Goal: Task Accomplishment & Management: Use online tool/utility

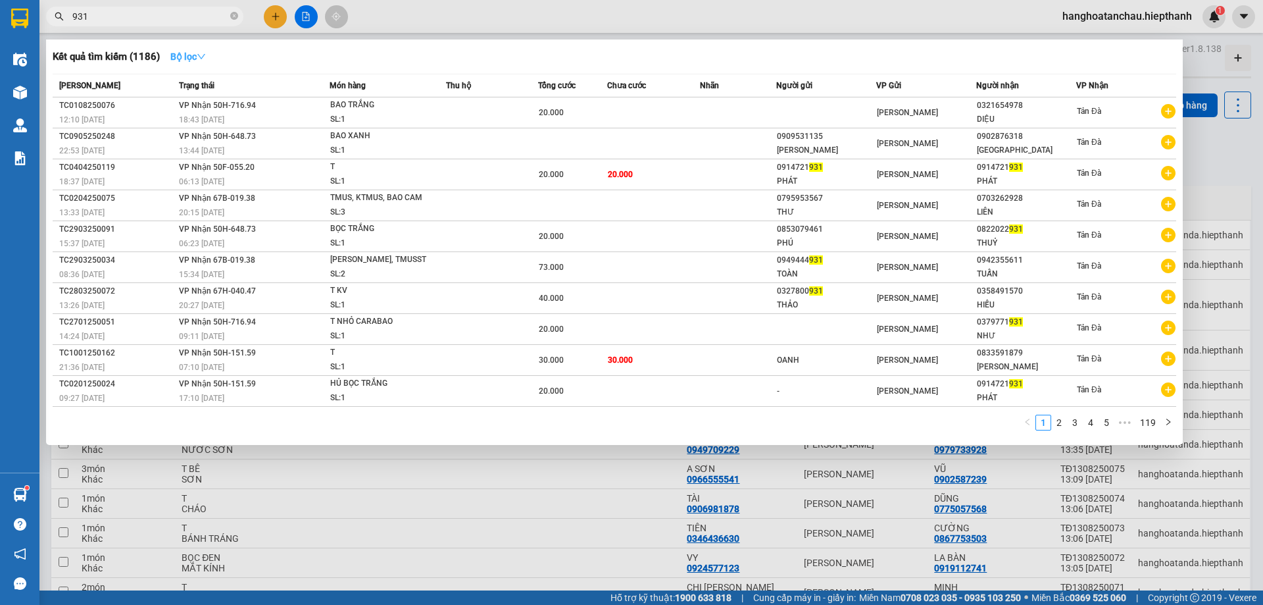
type input "931"
click at [203, 56] on icon "down" at bounding box center [201, 56] width 9 height 9
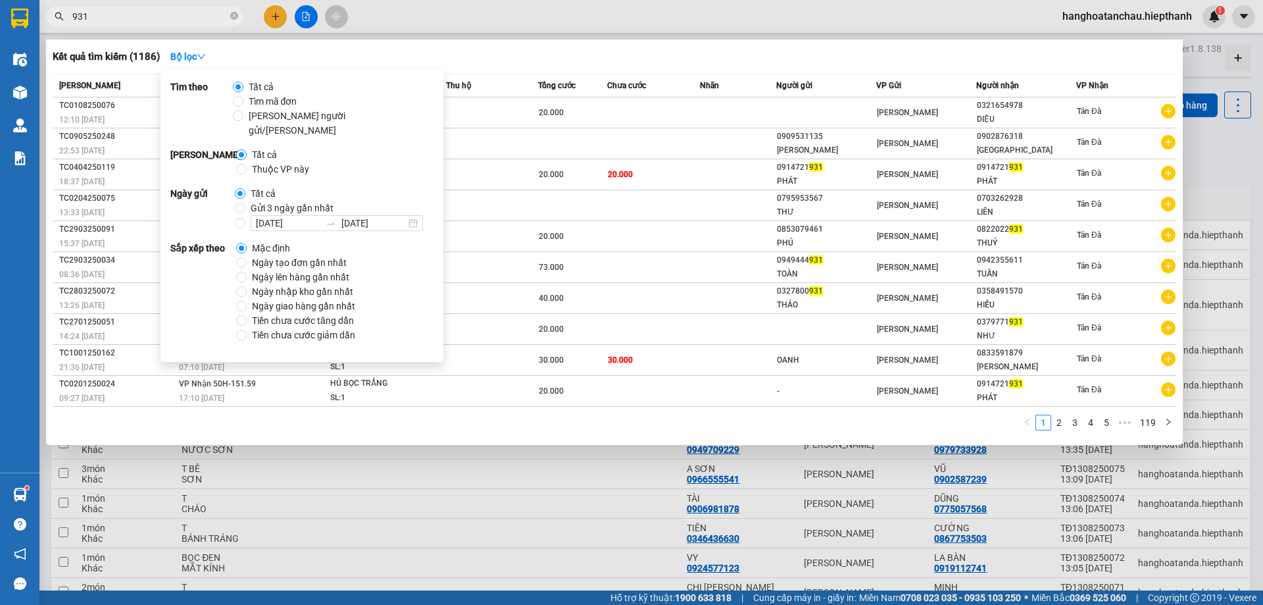
click at [245, 201] on span "Gửi 3 ngày gần nhất" at bounding box center [291, 208] width 93 height 14
click at [245, 203] on input "Gửi 3 ngày gần nhất" at bounding box center [240, 208] width 11 height 11
radio input "true"
radio input "false"
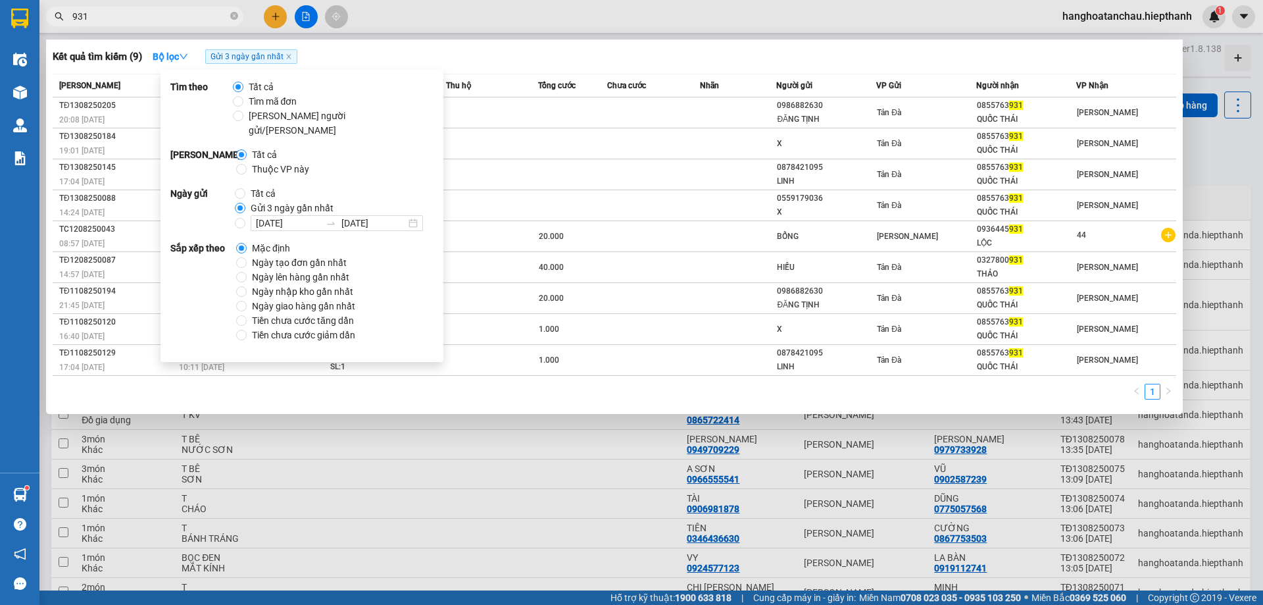
click at [565, 67] on div "Kết quả tìm kiếm ( 9 ) Bộ lọc Gửi 3 ngày gần nhất Mã ĐH Trạng thái Món hàng Thu…" at bounding box center [614, 226] width 1137 height 374
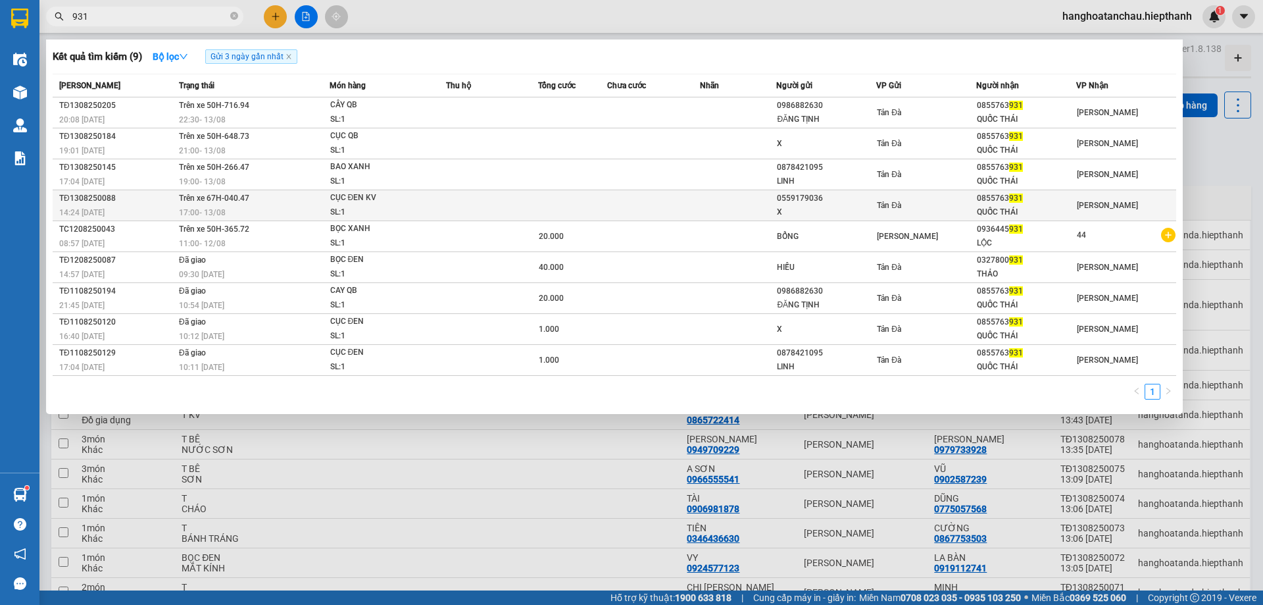
click at [430, 215] on span "CỤC ĐEN KV SL: 1" at bounding box center [388, 205] width 116 height 28
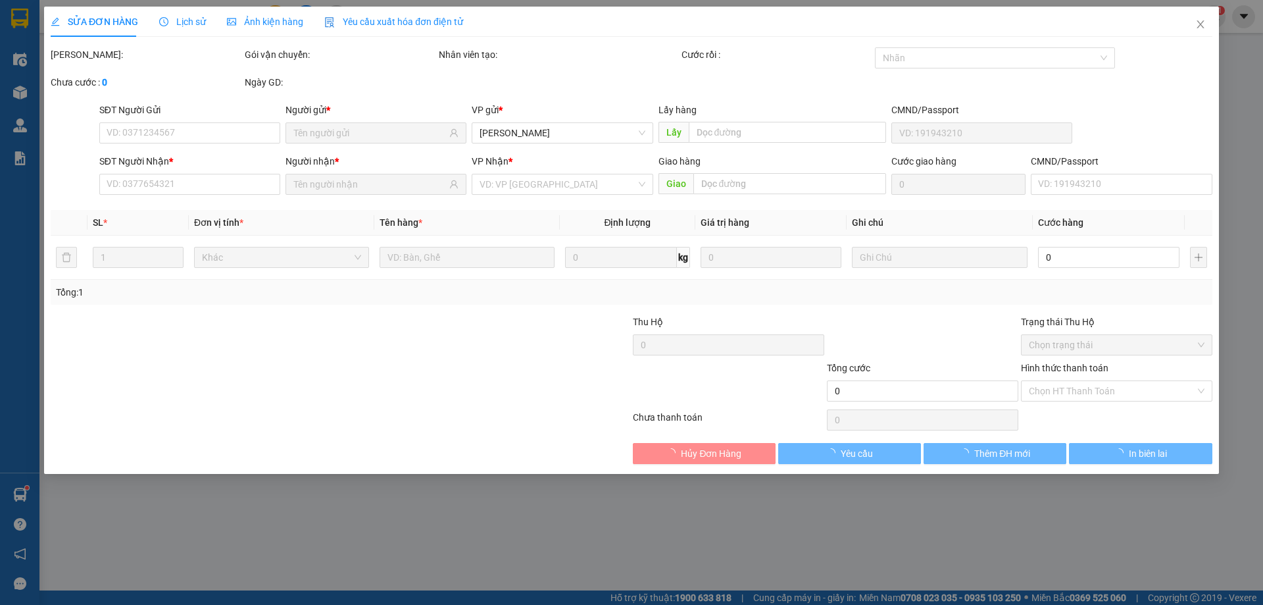
type input "0559179036"
type input "X"
type input "0855763931"
type input "QUỐC THÁI"
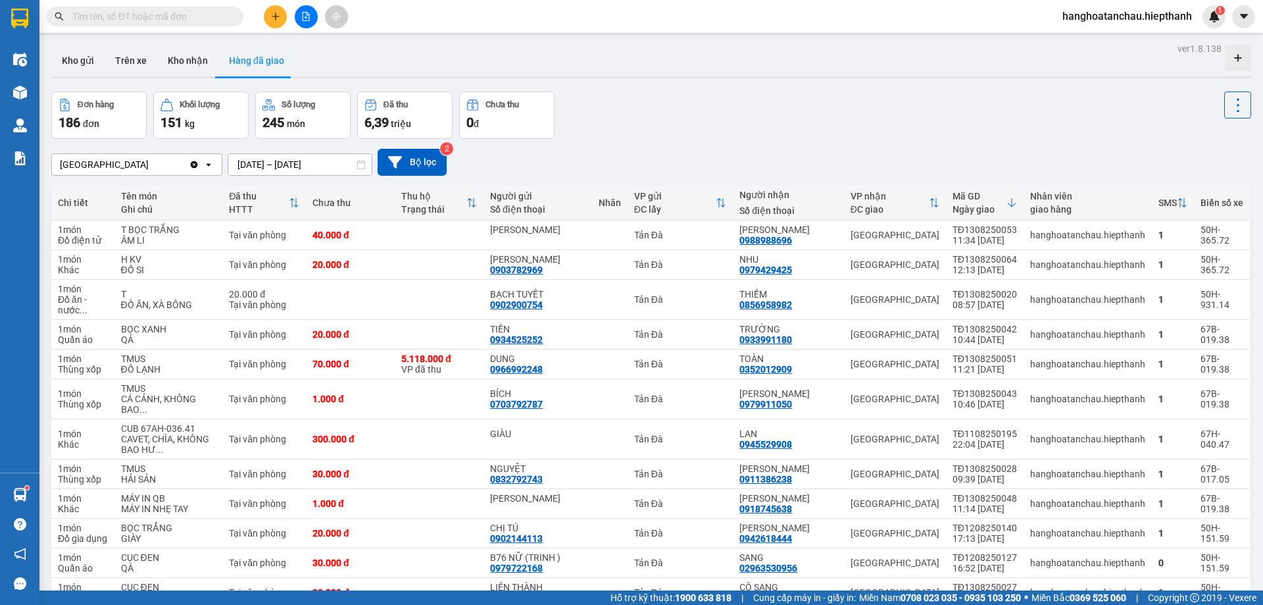
click at [301, 14] on icon "file-add" at bounding box center [305, 16] width 9 height 9
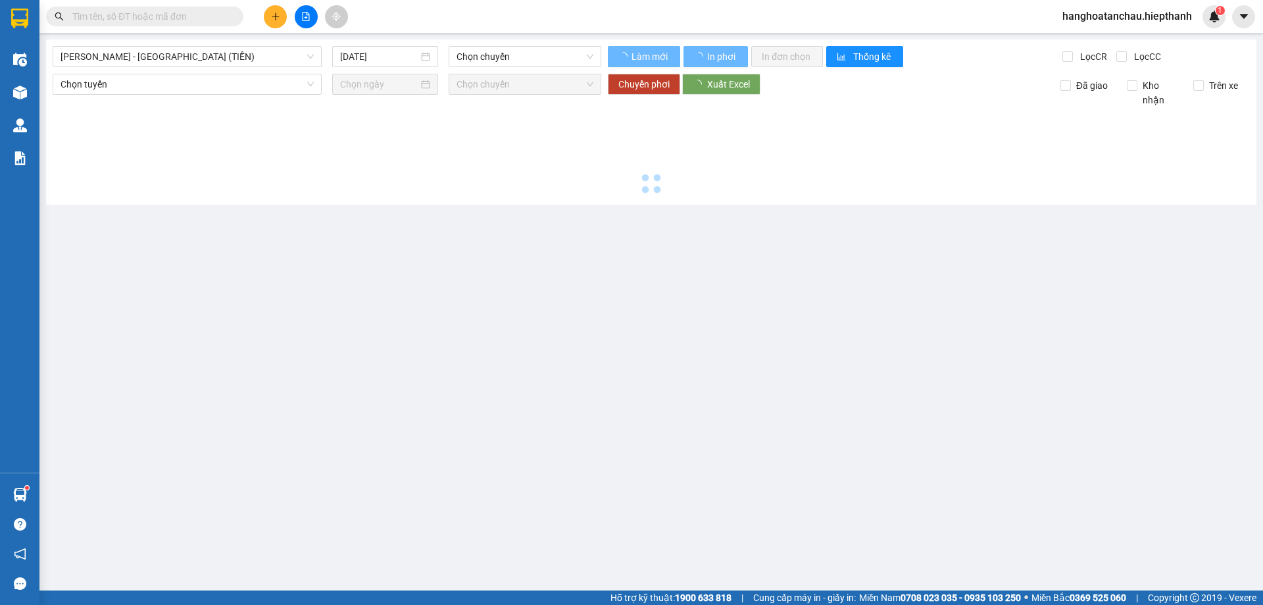
click at [249, 49] on span "[PERSON_NAME] - [GEOGRAPHIC_DATA] (TIỀN)" at bounding box center [187, 57] width 253 height 20
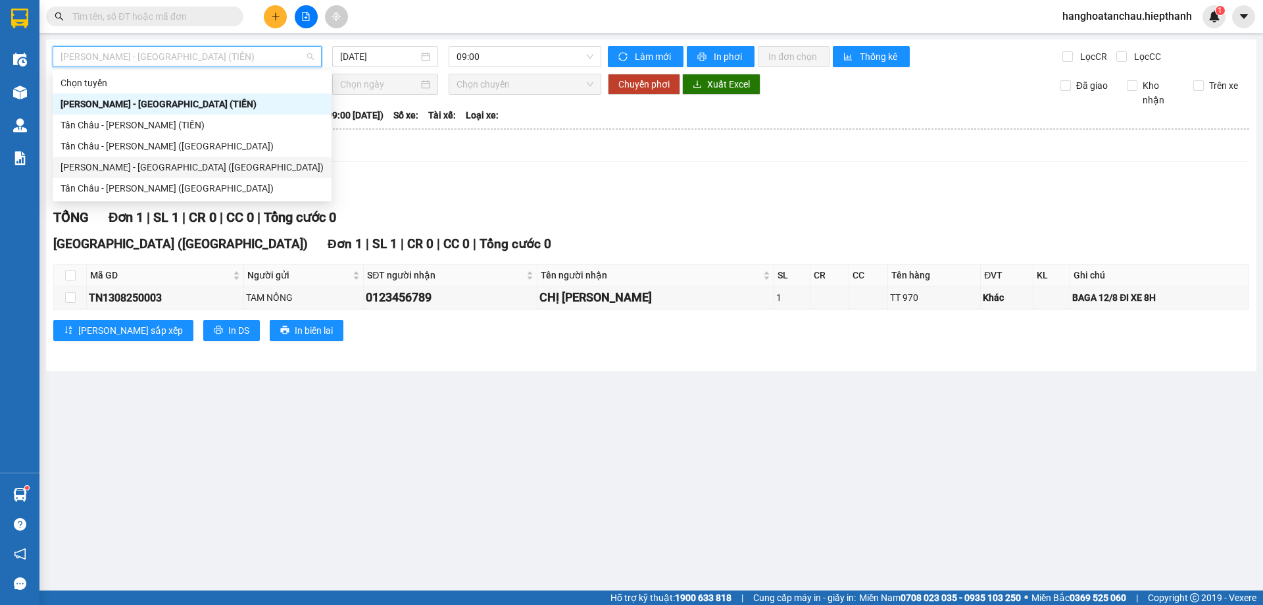
click at [177, 171] on div "[PERSON_NAME] - [GEOGRAPHIC_DATA] ([GEOGRAPHIC_DATA])" at bounding box center [192, 167] width 263 height 14
type input "[DATE]"
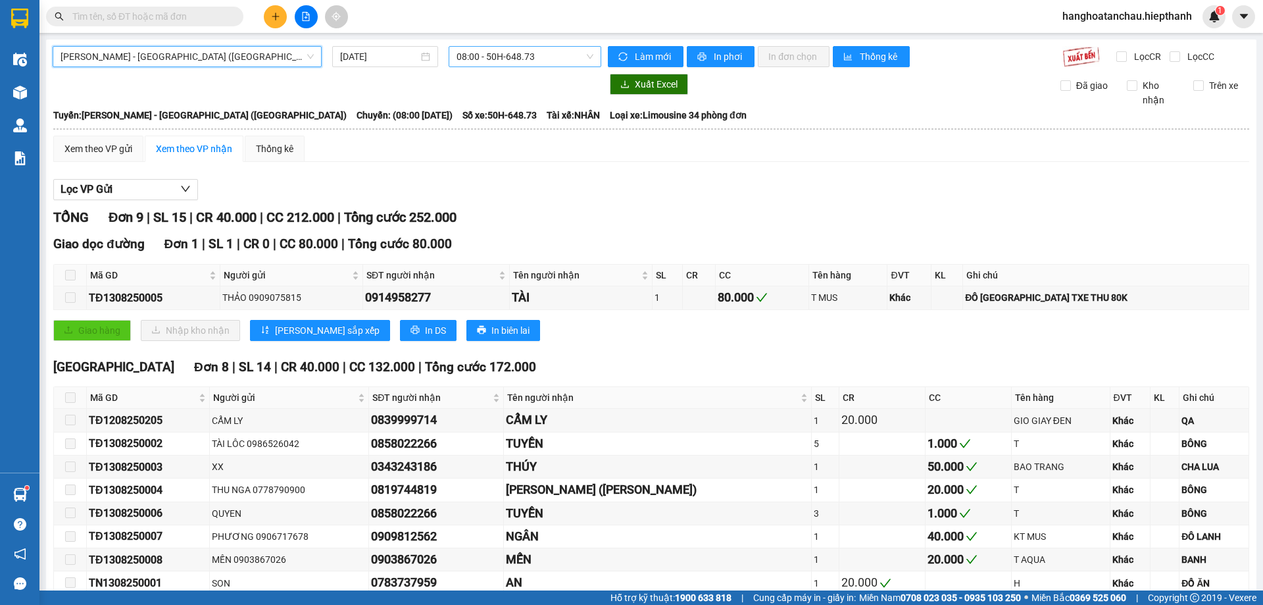
click at [484, 66] on span "08:00 - 50H-648.73" at bounding box center [525, 57] width 137 height 20
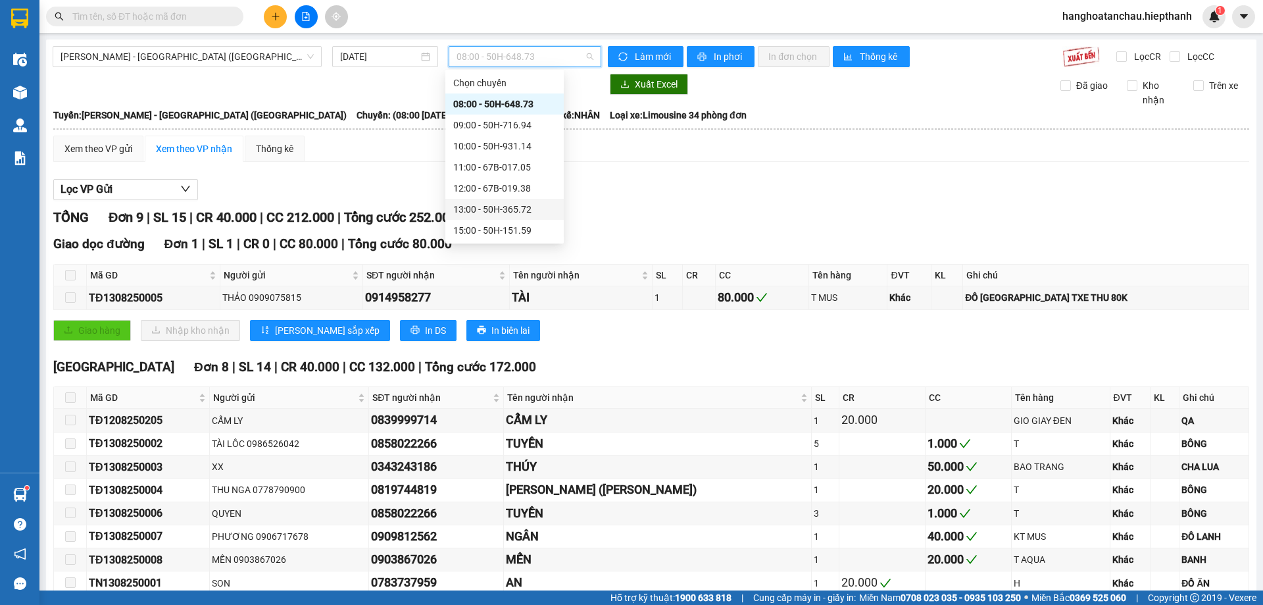
scroll to position [84, 0]
click at [492, 163] on div "17:00 - 67H-040.47" at bounding box center [504, 167] width 103 height 14
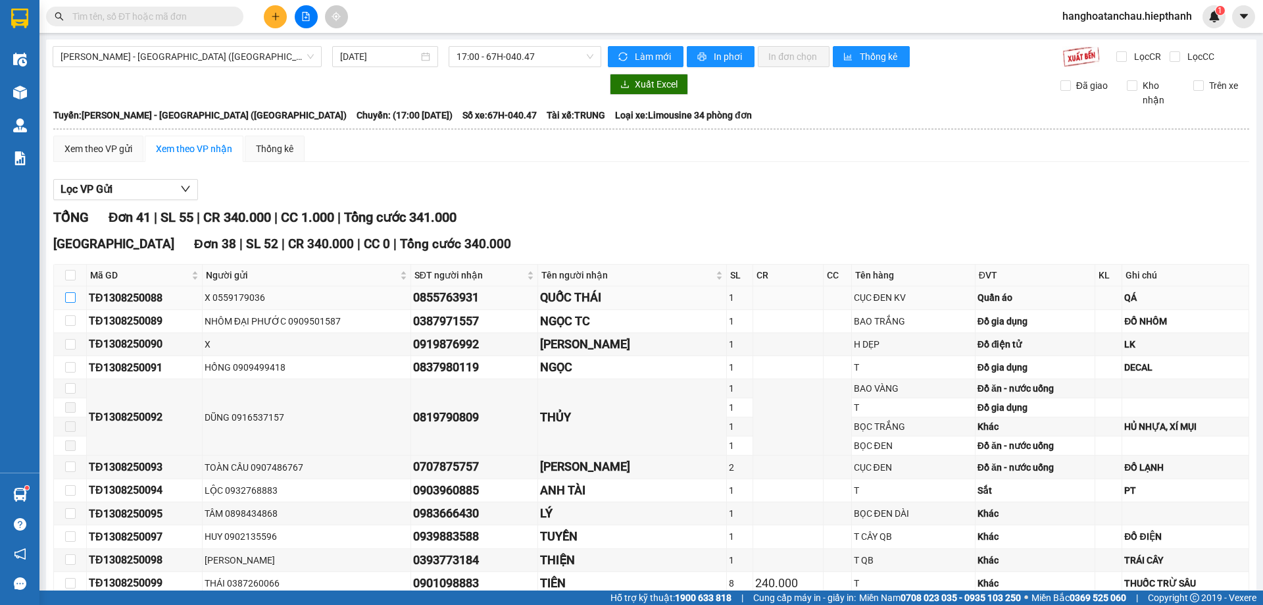
click at [75, 299] on input "checkbox" at bounding box center [70, 297] width 11 height 11
checkbox input "true"
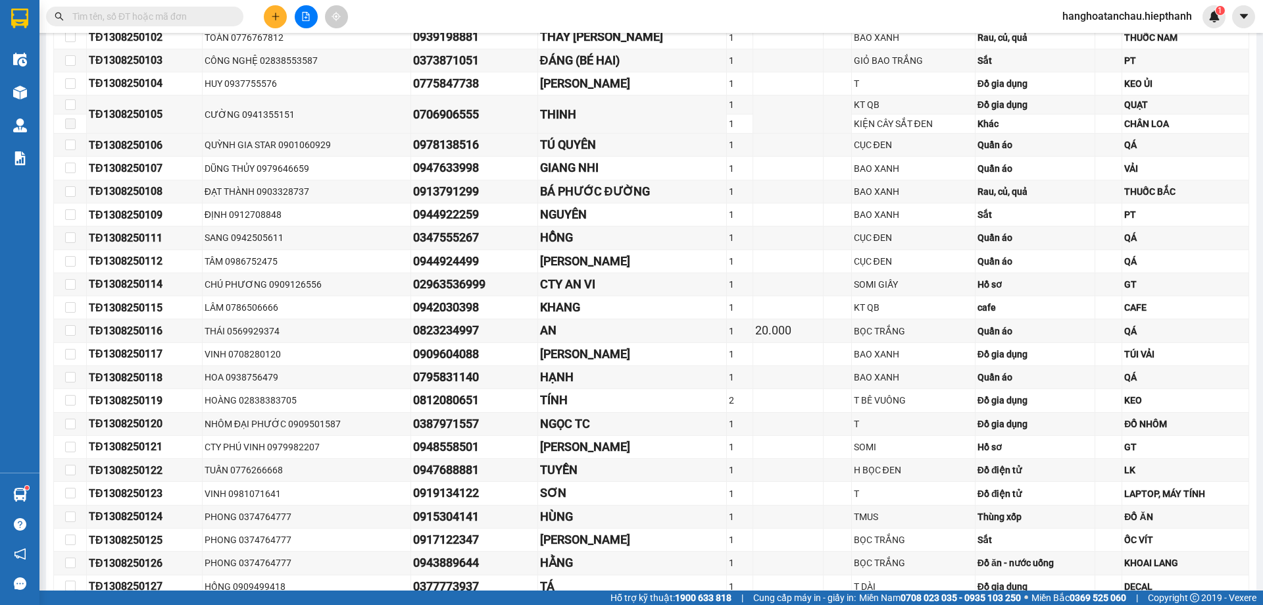
scroll to position [898, 0]
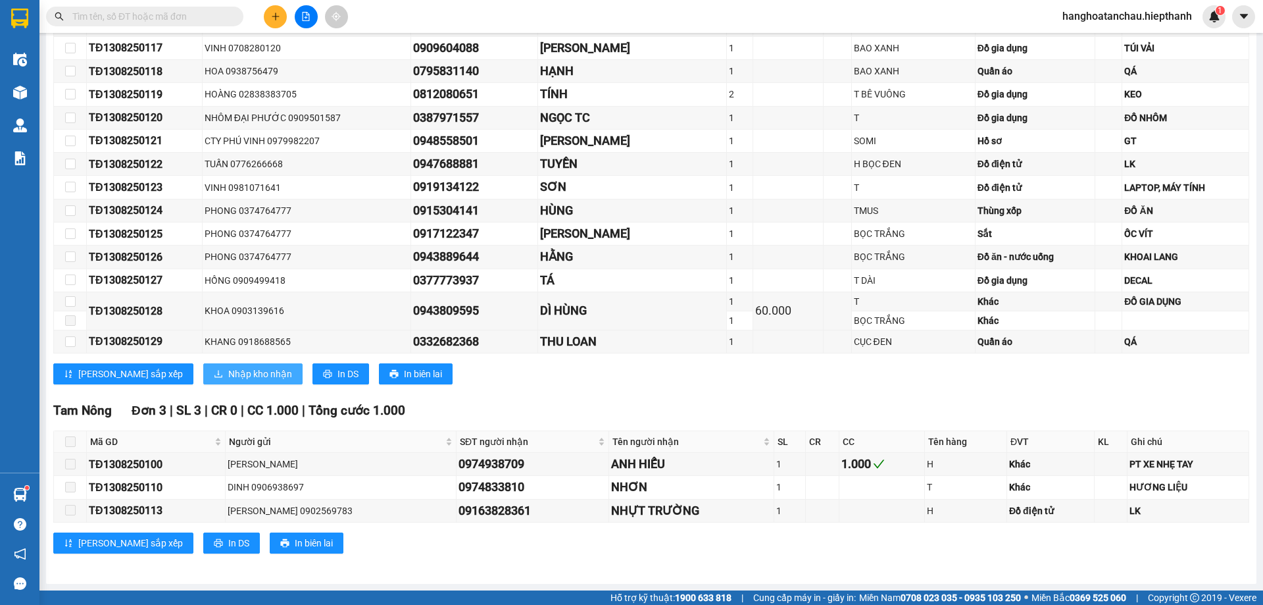
click at [228, 370] on span "Nhập kho nhận" at bounding box center [260, 374] width 64 height 14
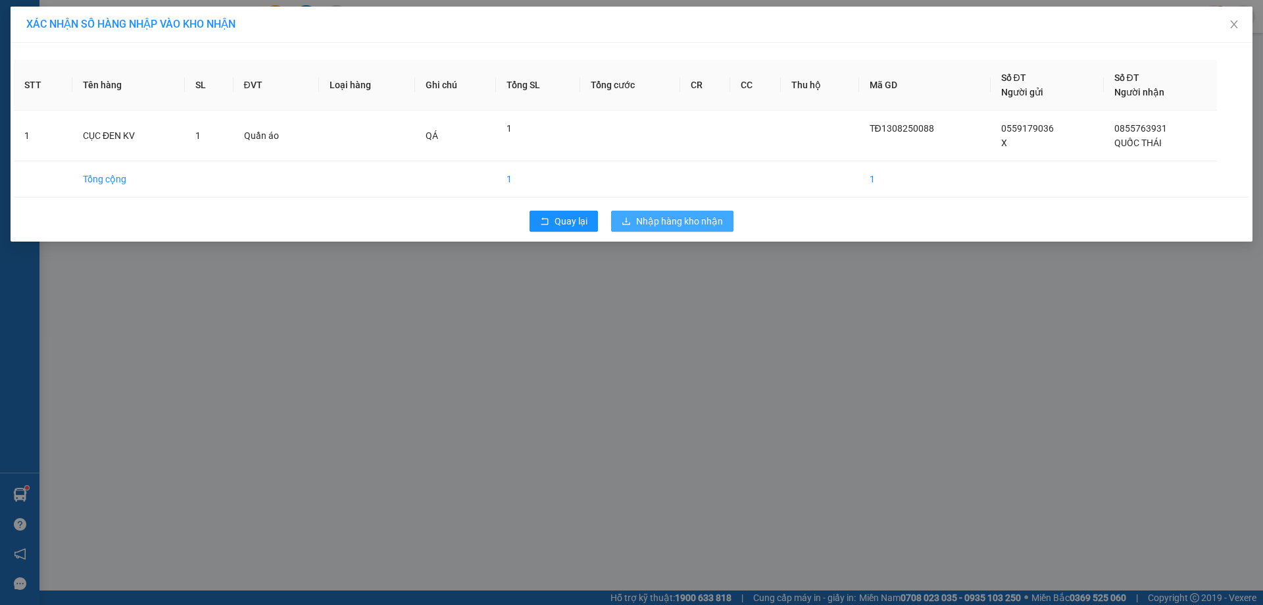
click at [697, 220] on span "Nhập hàng kho nhận" at bounding box center [679, 221] width 87 height 14
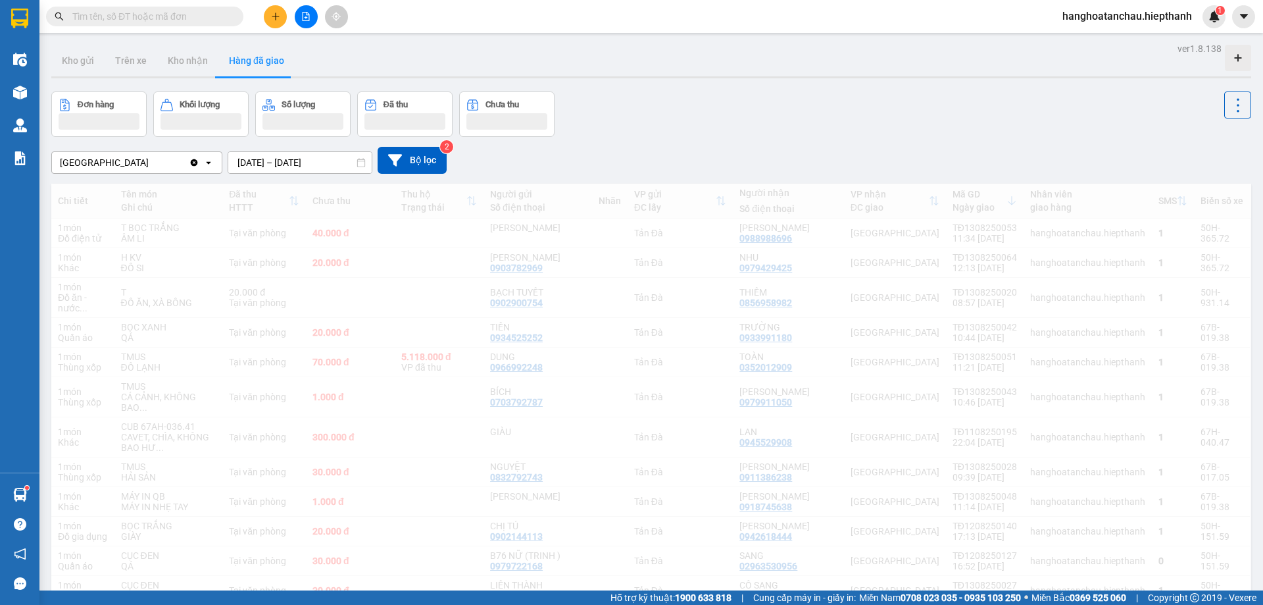
click at [340, 33] on main "ver 1.8.138 Kho gửi Trên xe Kho nhận Hàng đã giao Đơn hàng Khối lượng Số lượng …" at bounding box center [631, 295] width 1263 height 590
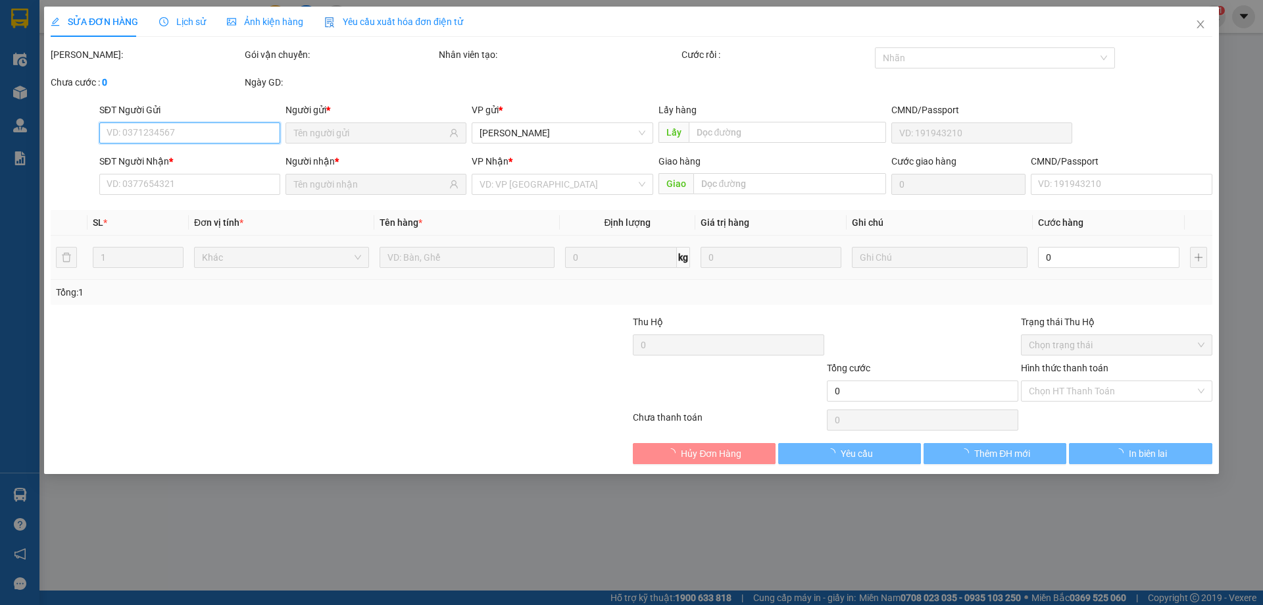
type input "0559179036"
type input "X"
type input "0855763931"
type input "QUỐC THÁI"
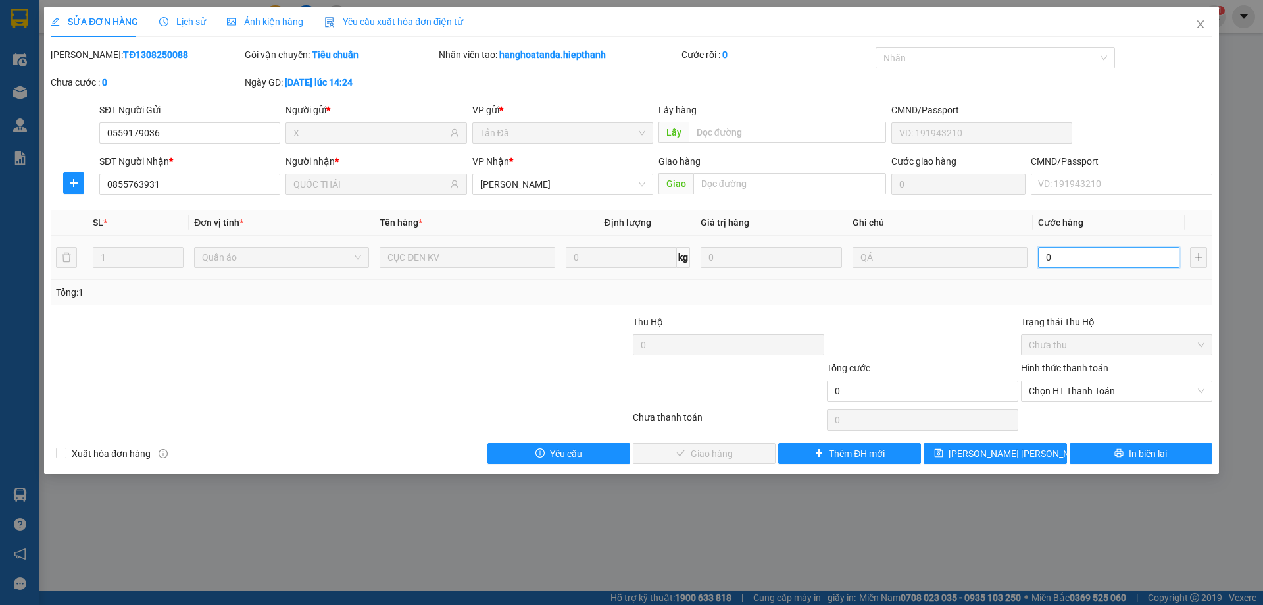
click at [1074, 265] on input "0" at bounding box center [1108, 257] width 141 height 21
type input "2"
type input "20"
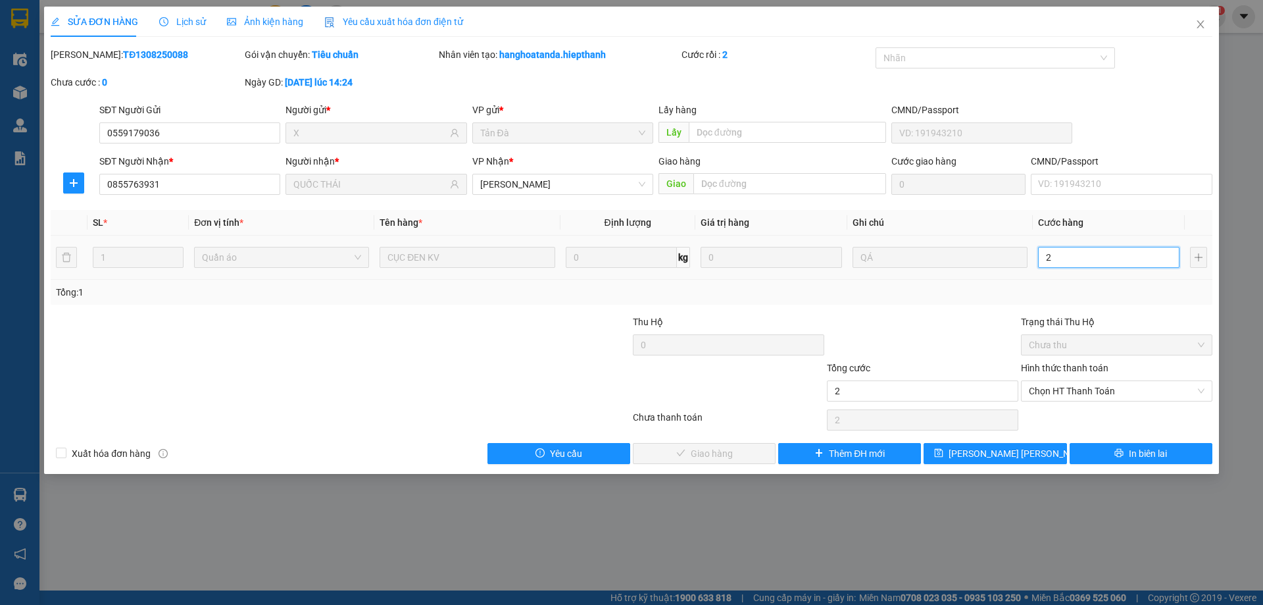
type input "20"
type input "20.000"
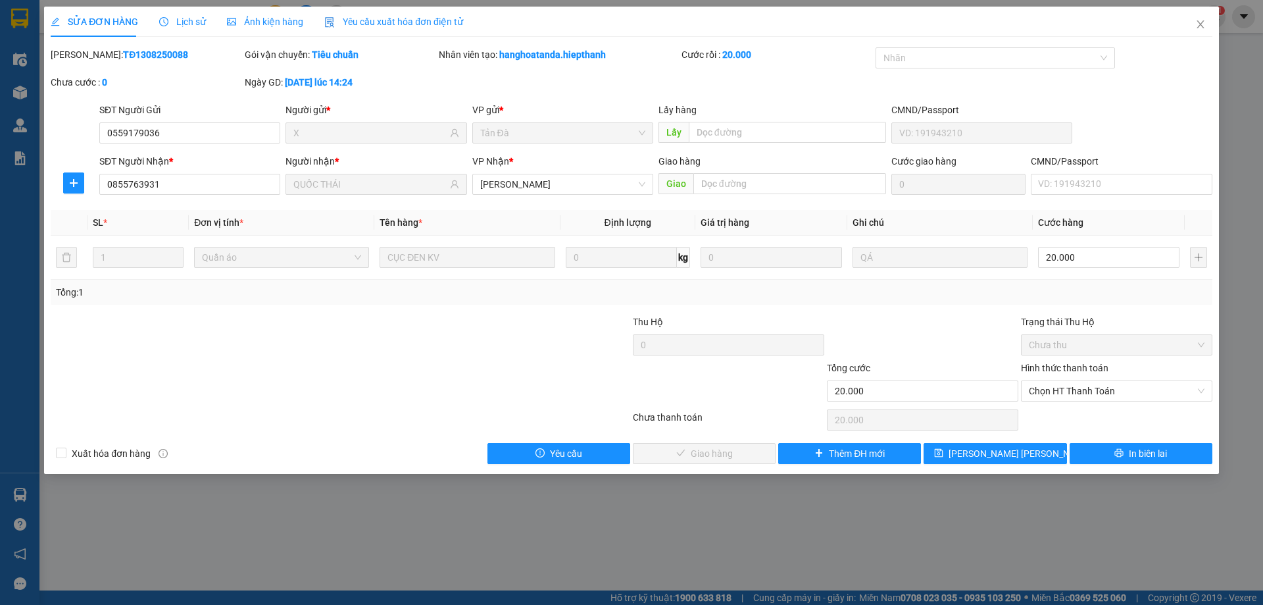
drag, startPoint x: 976, startPoint y: 340, endPoint x: 980, endPoint y: 351, distance: 11.2
click at [976, 343] on div at bounding box center [923, 338] width 194 height 46
click at [1063, 397] on span "Chọn HT Thanh Toán" at bounding box center [1117, 391] width 176 height 20
type input "0"
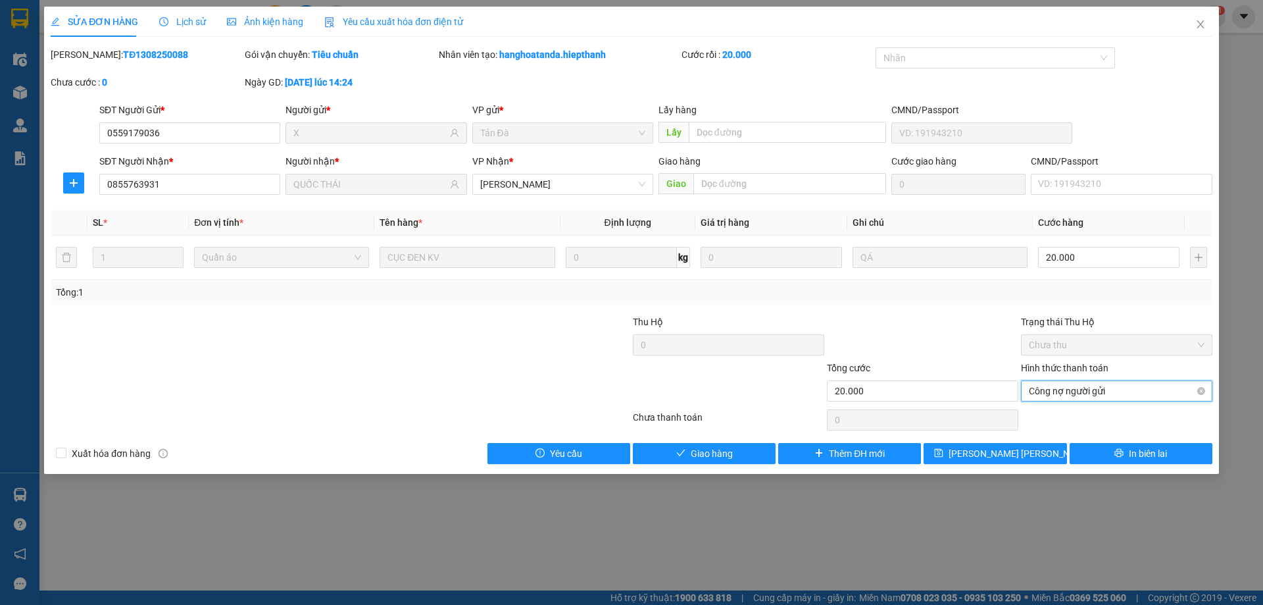
click at [1098, 392] on span "Công nợ người gửi" at bounding box center [1117, 391] width 176 height 20
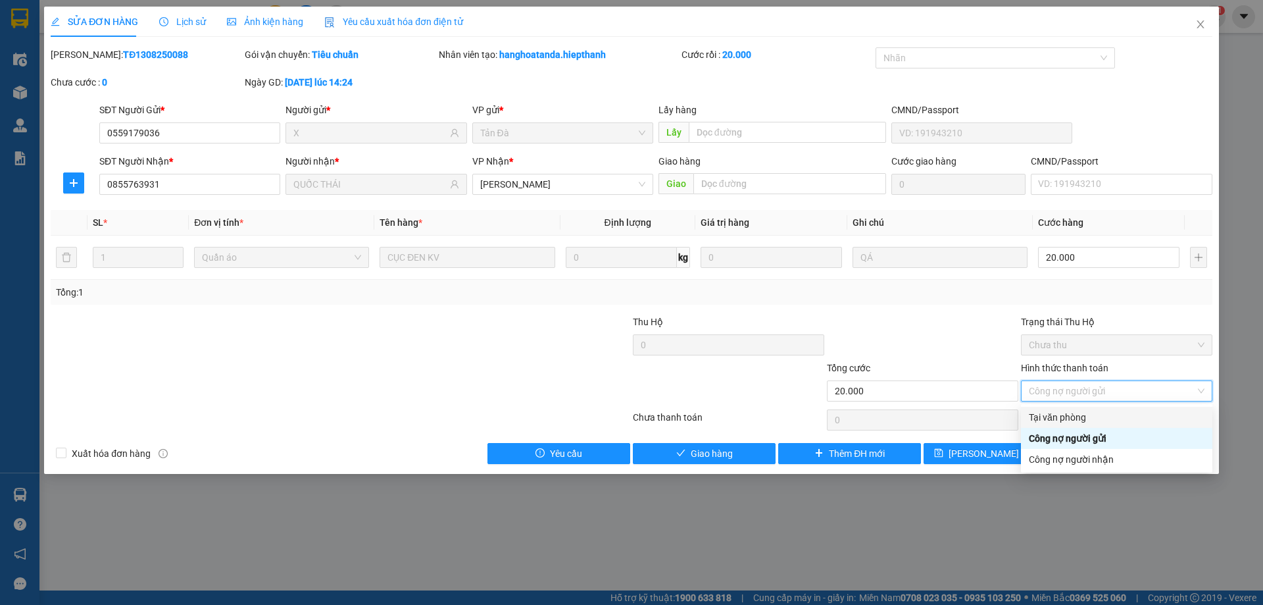
click at [1101, 426] on div "Tại văn phòng" at bounding box center [1116, 417] width 191 height 21
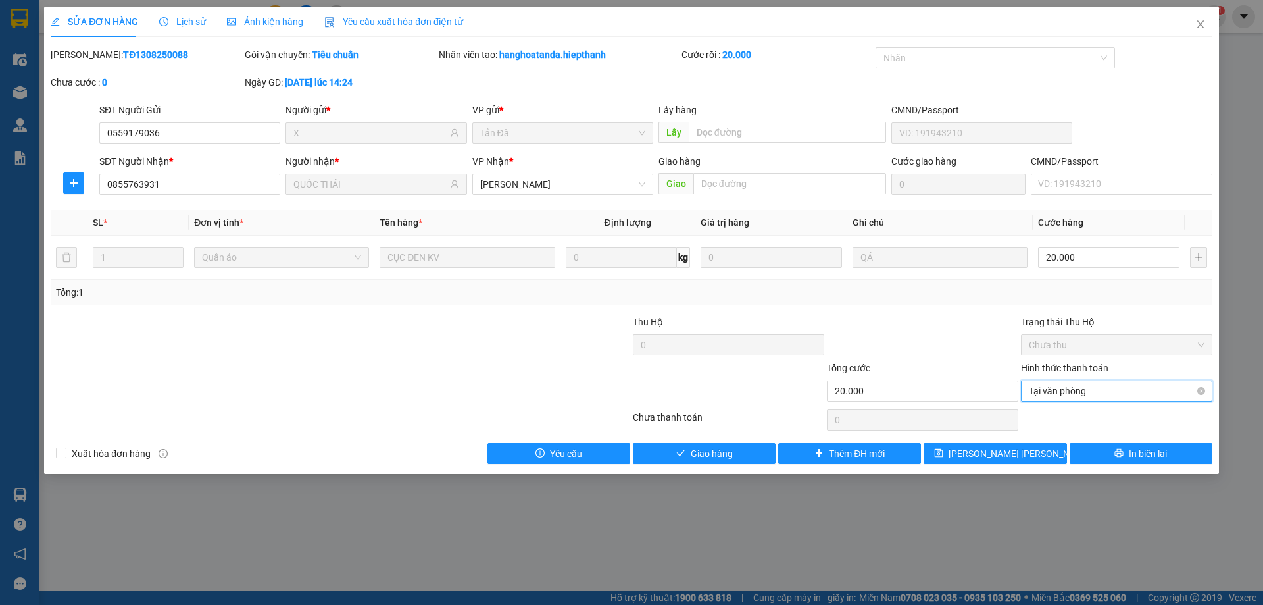
click at [1110, 399] on span "Tại văn phòng" at bounding box center [1117, 391] width 176 height 20
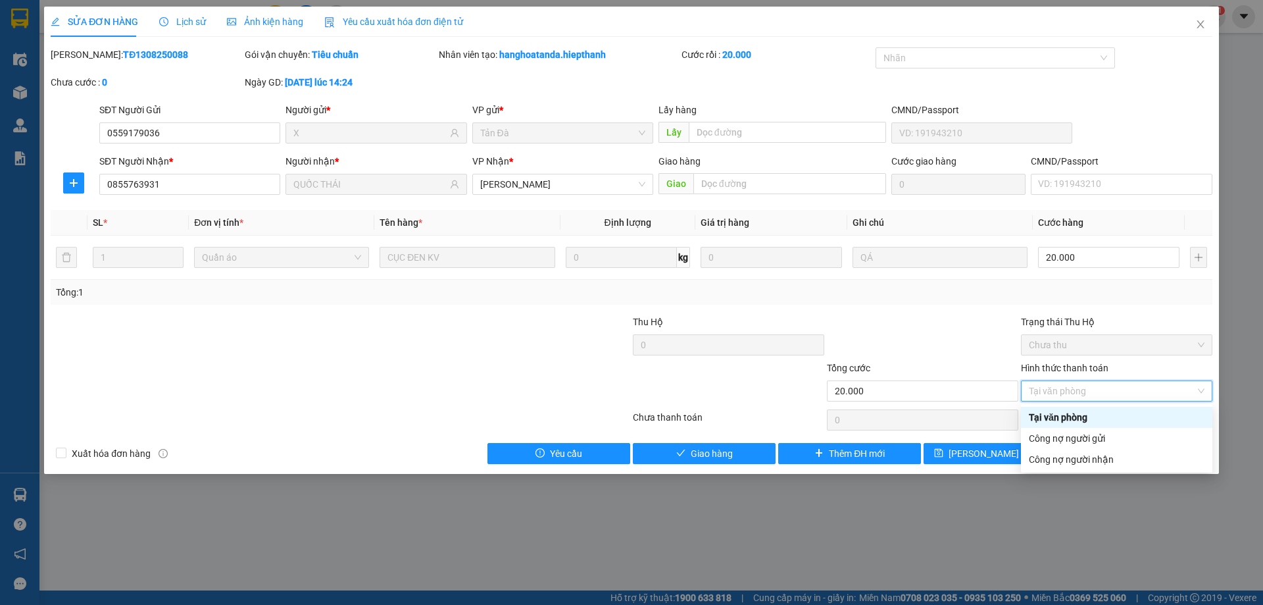
click at [1103, 420] on div "Tại văn phòng" at bounding box center [1117, 417] width 176 height 14
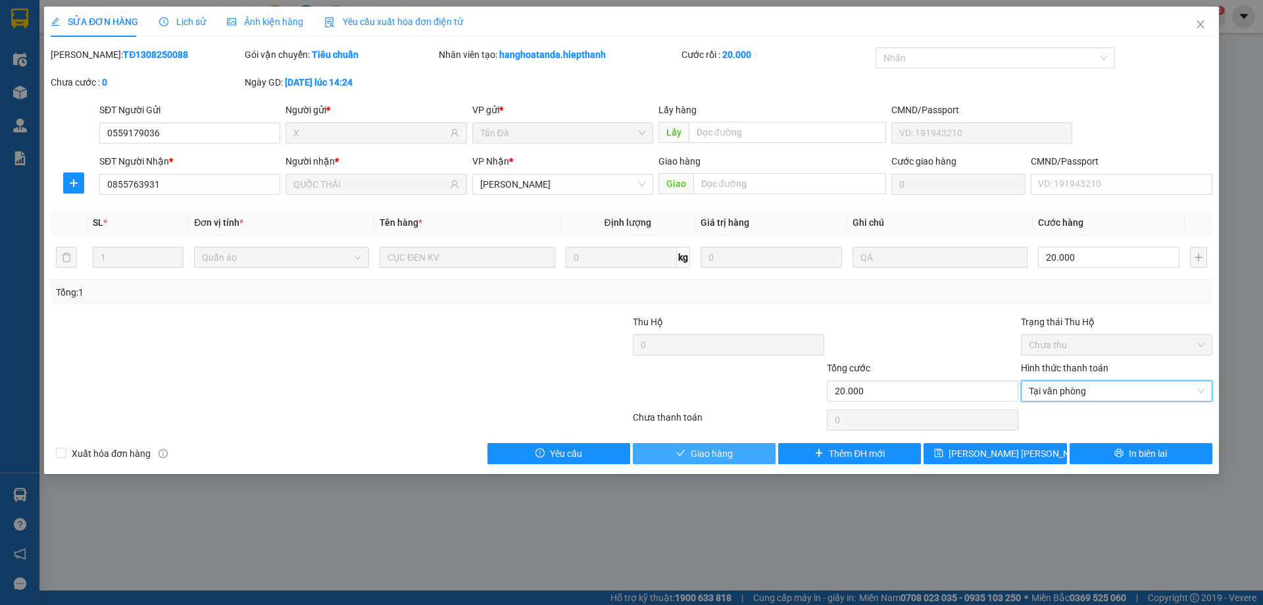
click at [722, 447] on span "Giao hàng" at bounding box center [712, 453] width 42 height 14
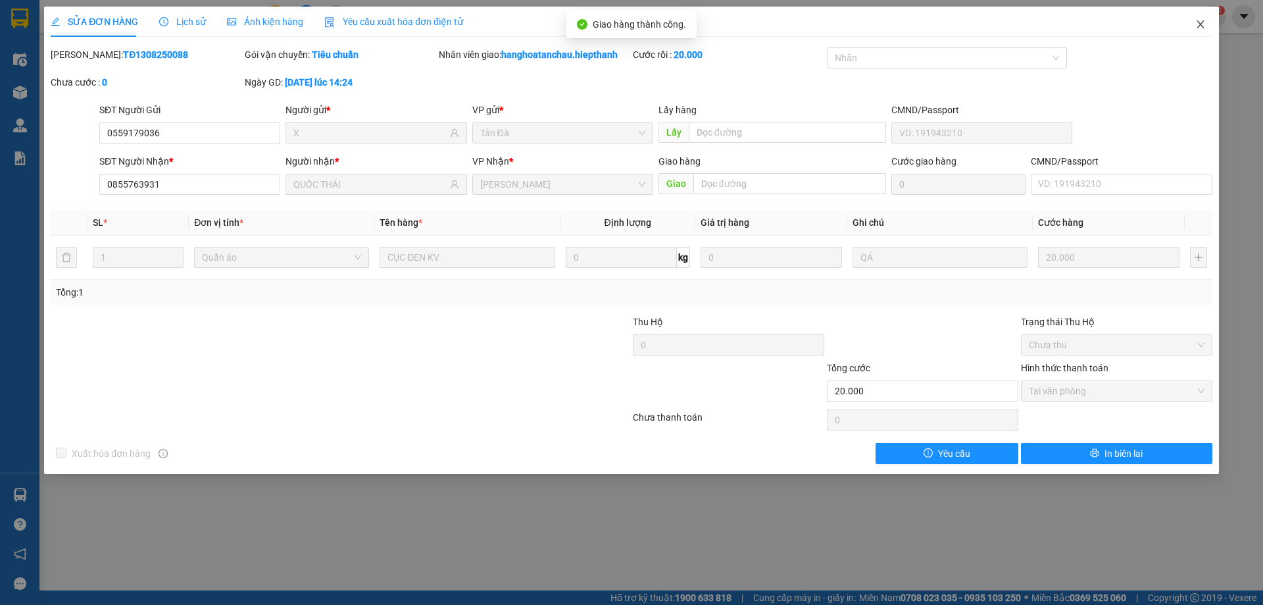
click at [1196, 24] on icon "close" at bounding box center [1201, 24] width 11 height 11
